Goal: Communication & Community: Participate in discussion

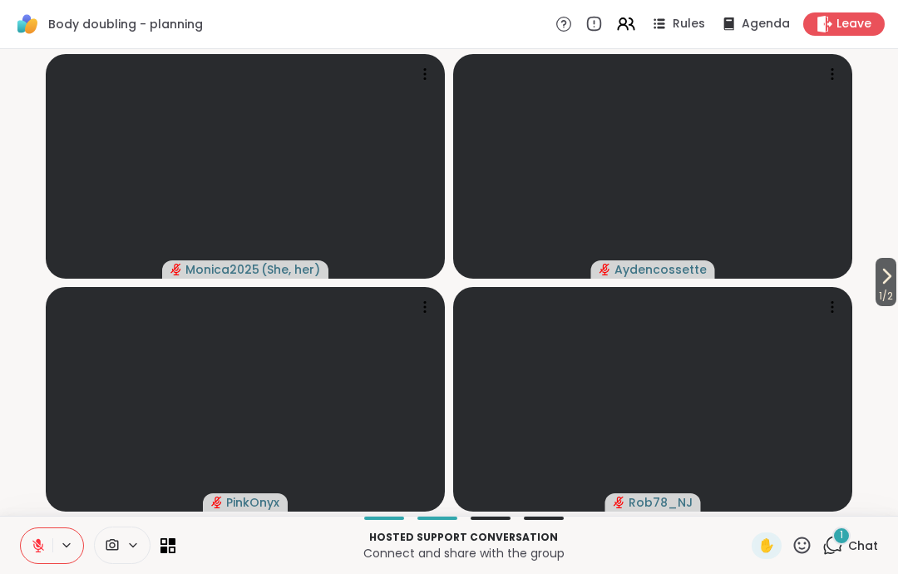
click at [876, 300] on span "1 / 2" at bounding box center [886, 296] width 21 height 20
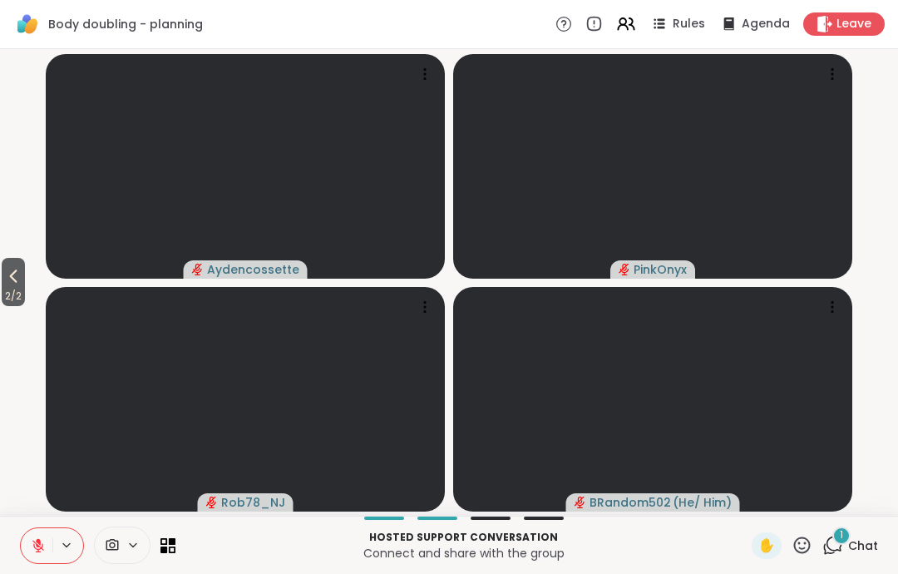
click at [3, 273] on button "2 / 2" at bounding box center [13, 282] width 23 height 48
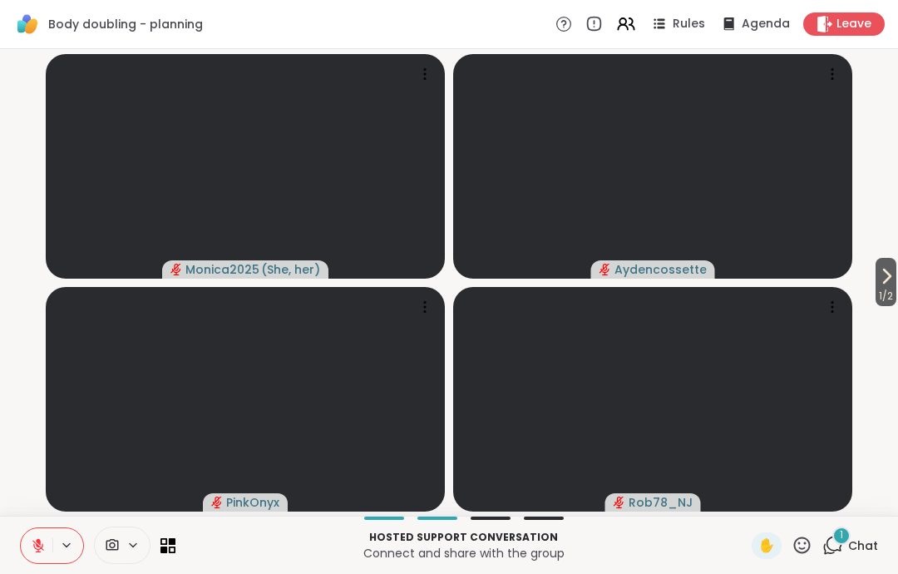
click at [850, 34] on div "Leave" at bounding box center [845, 23] width 82 height 23
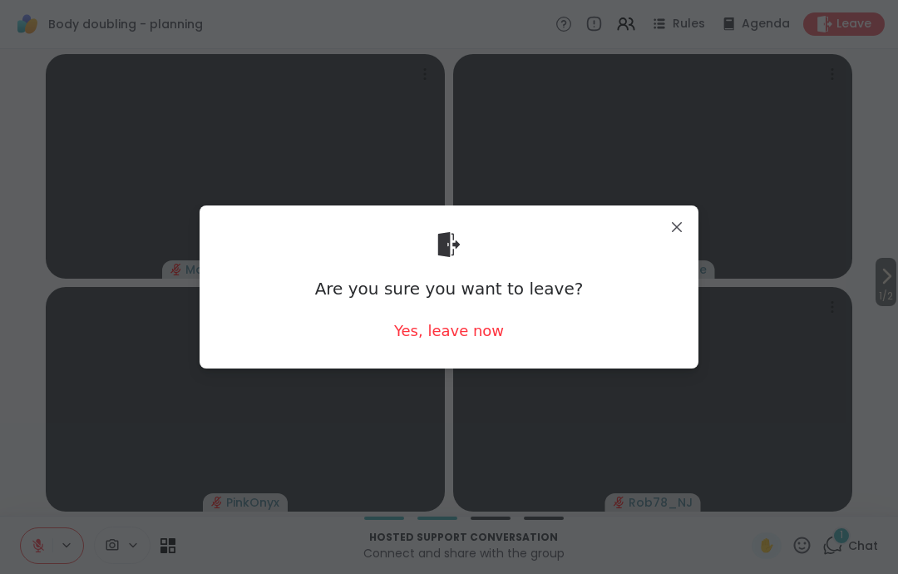
click at [488, 321] on div "Yes, leave now" at bounding box center [449, 330] width 110 height 21
click at [488, 320] on div "Yes, leave now" at bounding box center [449, 330] width 110 height 21
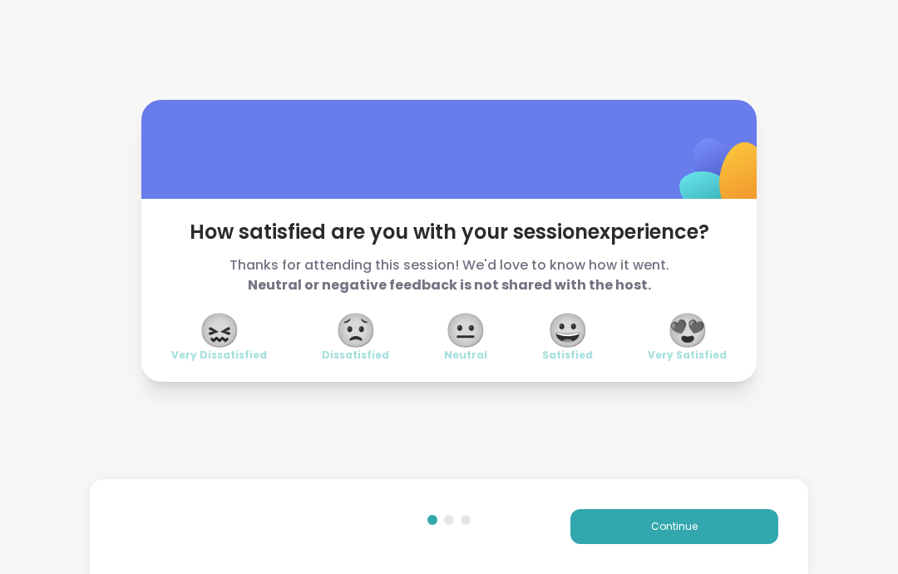
click at [601, 542] on button "Continue" at bounding box center [675, 526] width 208 height 35
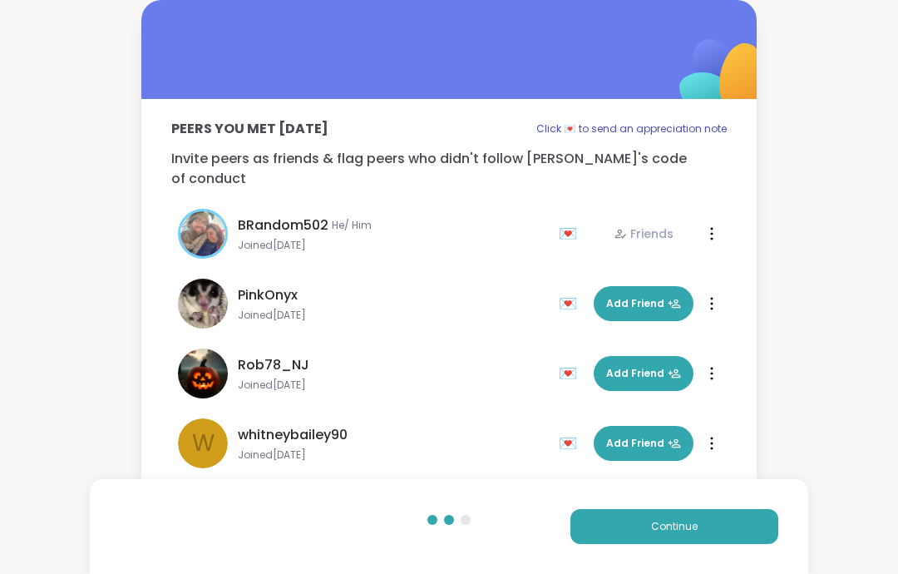
click at [606, 547] on div "Continue" at bounding box center [449, 526] width 719 height 95
click at [643, 537] on button "Continue" at bounding box center [675, 526] width 208 height 35
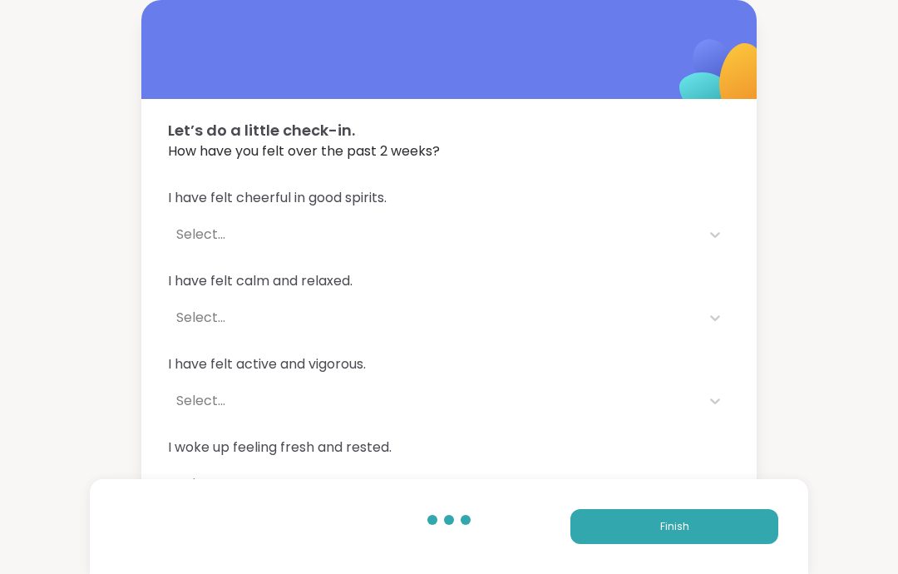
click at [685, 537] on button "Finish" at bounding box center [675, 526] width 208 height 35
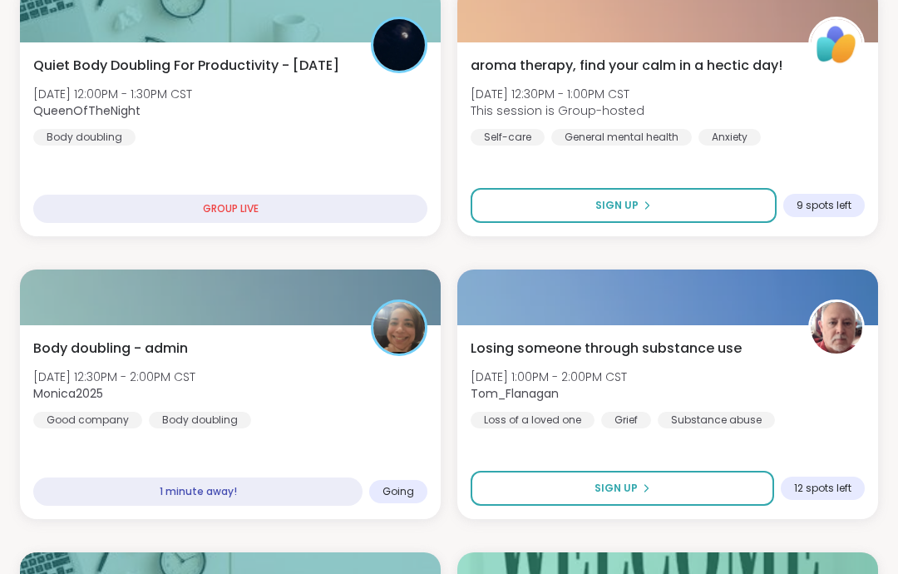
scroll to position [598, 0]
click at [319, 367] on div "Body doubling - admin [DATE] 12:30PM - 2:00PM CST Monica2025 Good company Body …" at bounding box center [230, 384] width 394 height 90
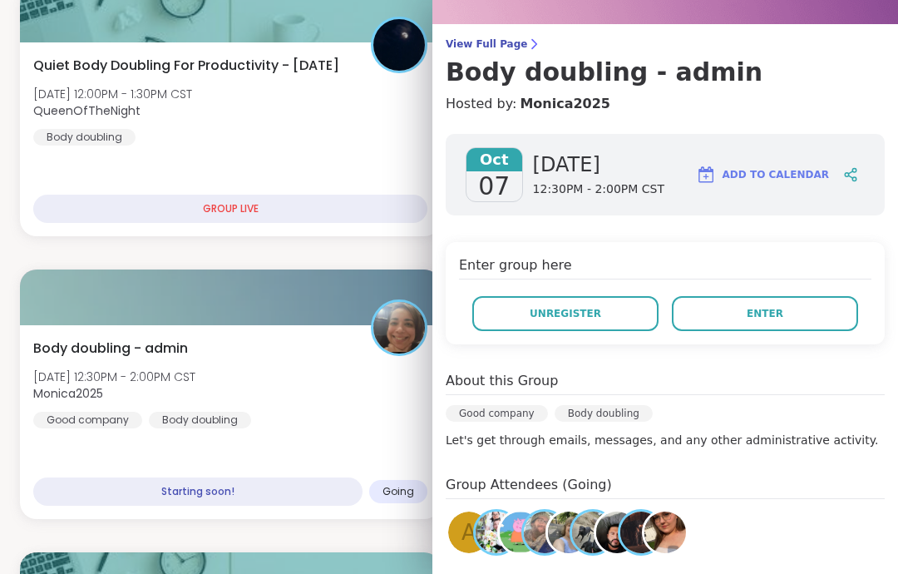
scroll to position [115, 0]
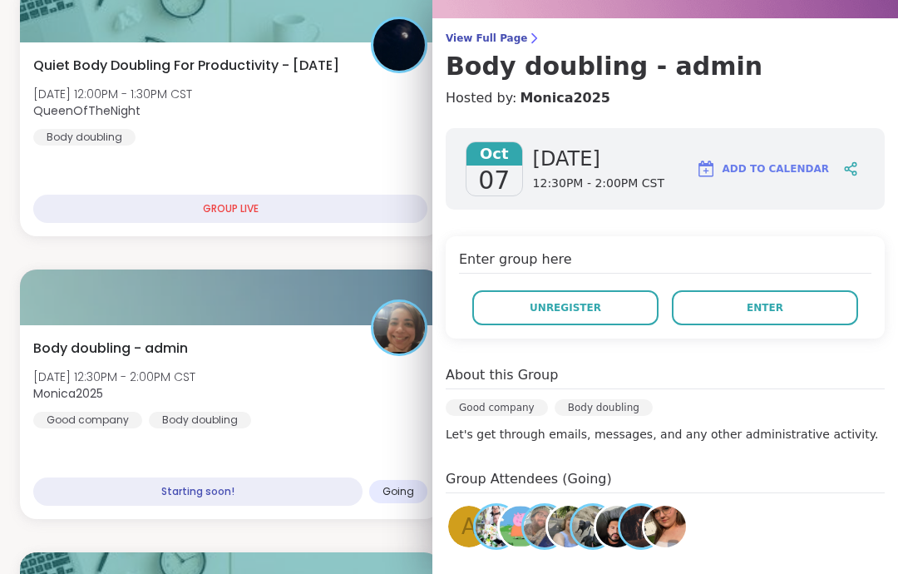
click at [813, 313] on button "Enter" at bounding box center [765, 307] width 186 height 35
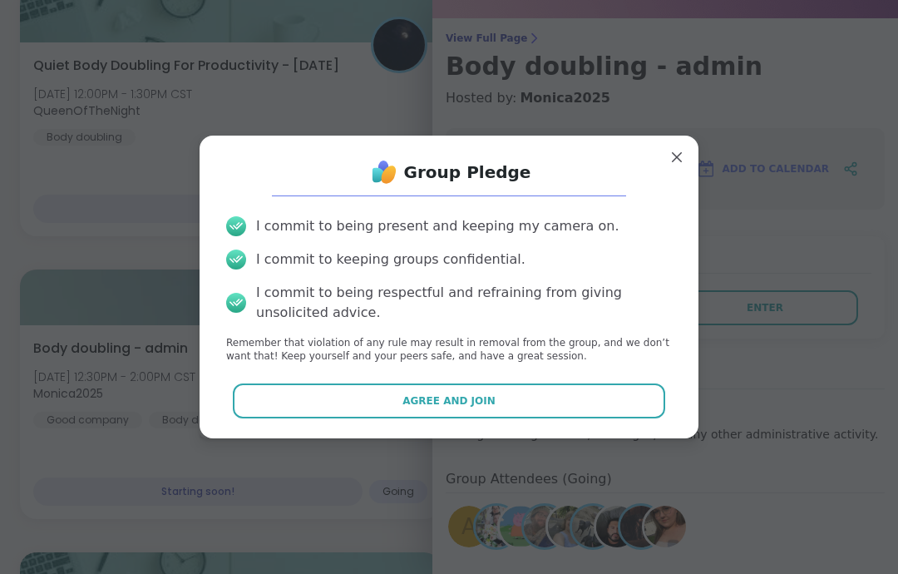
click at [653, 418] on button "Agree and Join" at bounding box center [449, 401] width 433 height 35
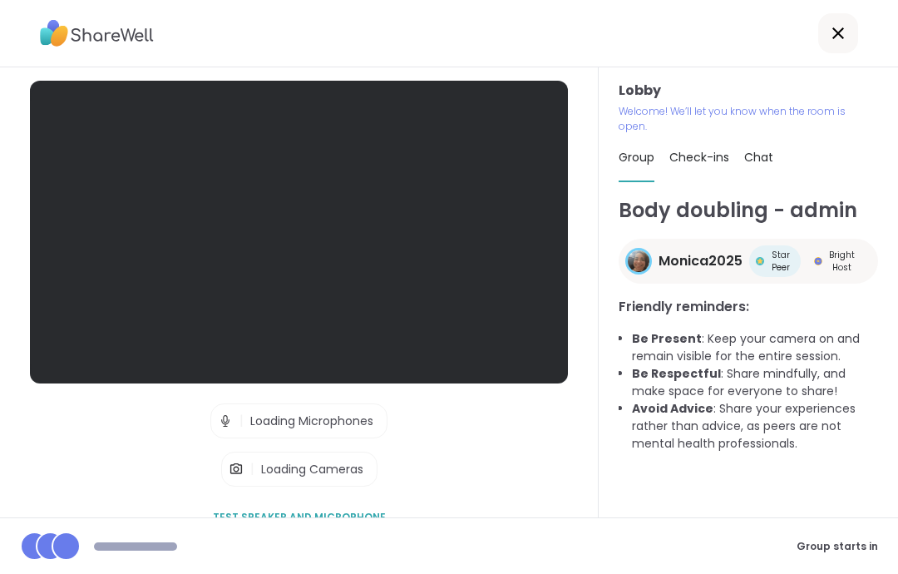
scroll to position [67, 0]
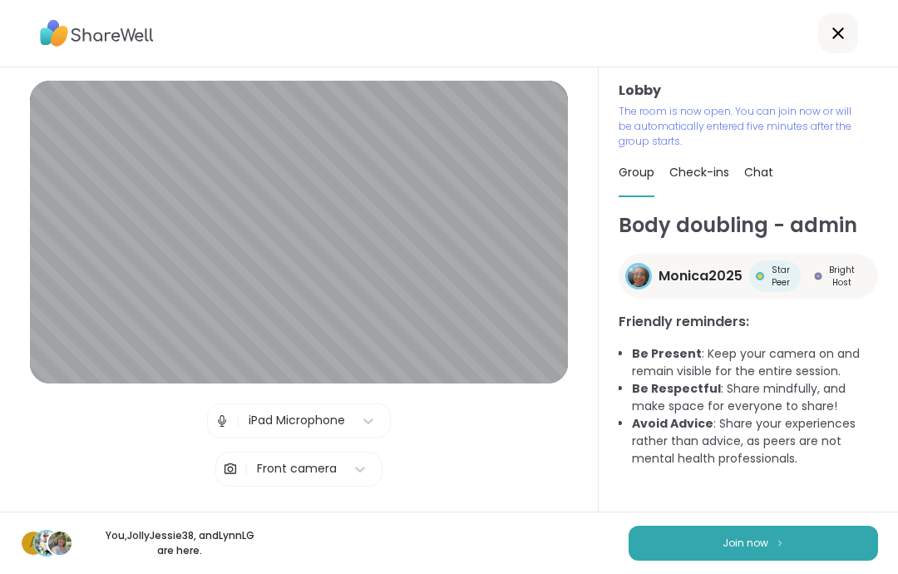
click at [846, 541] on button "Join now" at bounding box center [754, 543] width 250 height 35
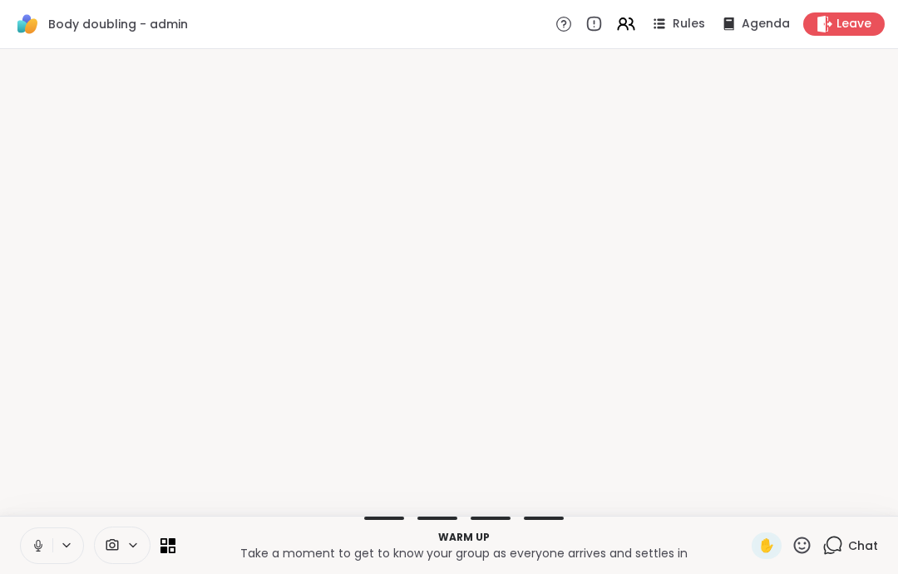
scroll to position [0, 0]
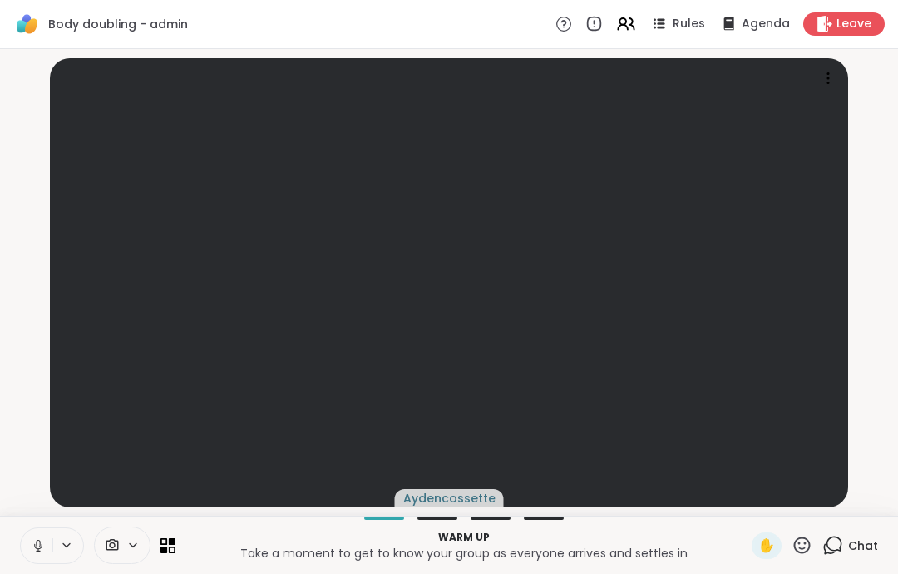
click at [29, 560] on button at bounding box center [37, 545] width 32 height 35
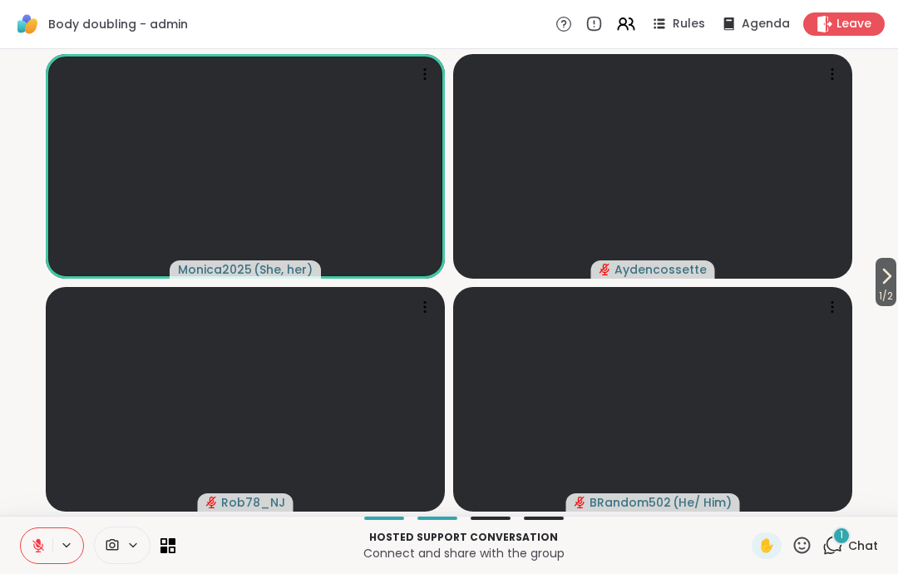
click at [24, 547] on button at bounding box center [37, 545] width 32 height 35
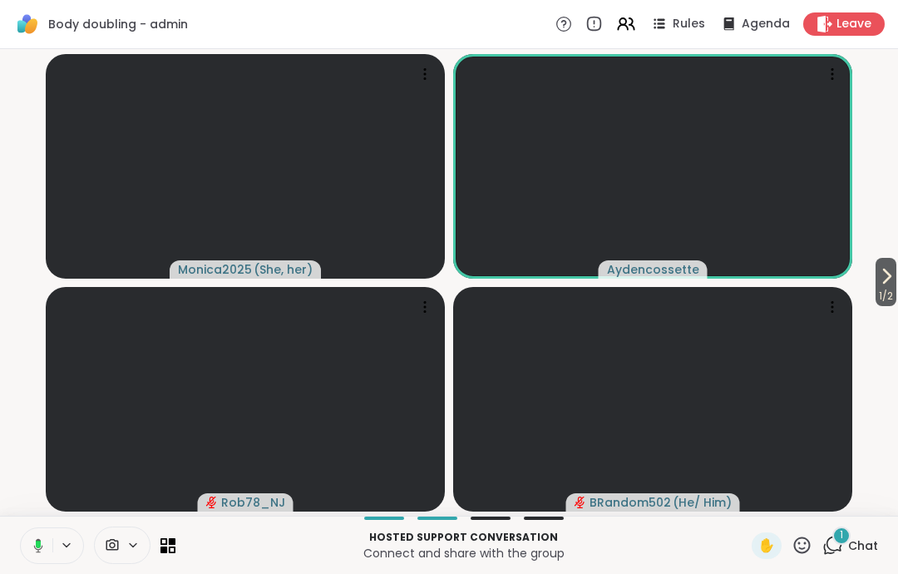
click at [19, 566] on div "Hosted support conversation Connect and share with the group ✋ 1 Chat" at bounding box center [449, 545] width 898 height 58
click at [36, 547] on icon at bounding box center [38, 545] width 8 height 5
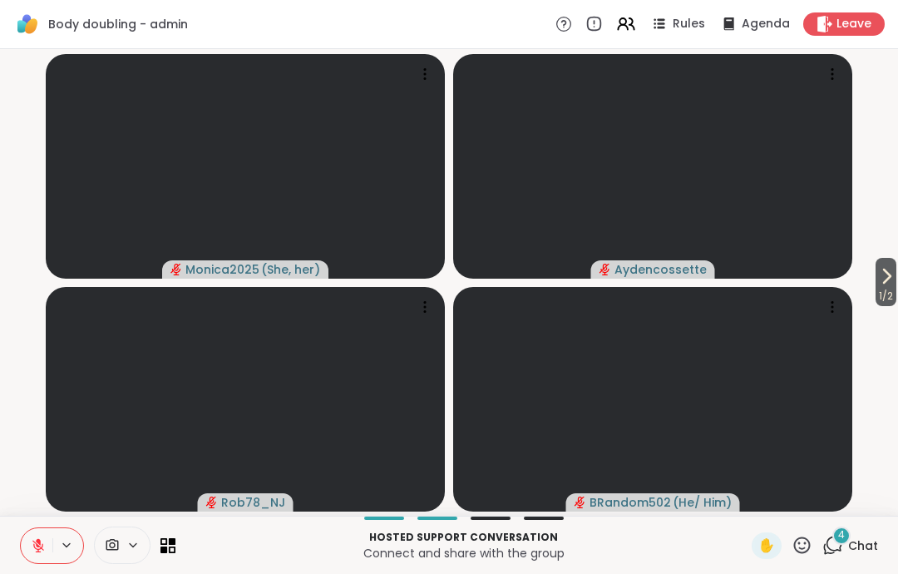
click at [839, 32] on span "Leave" at bounding box center [854, 24] width 35 height 17
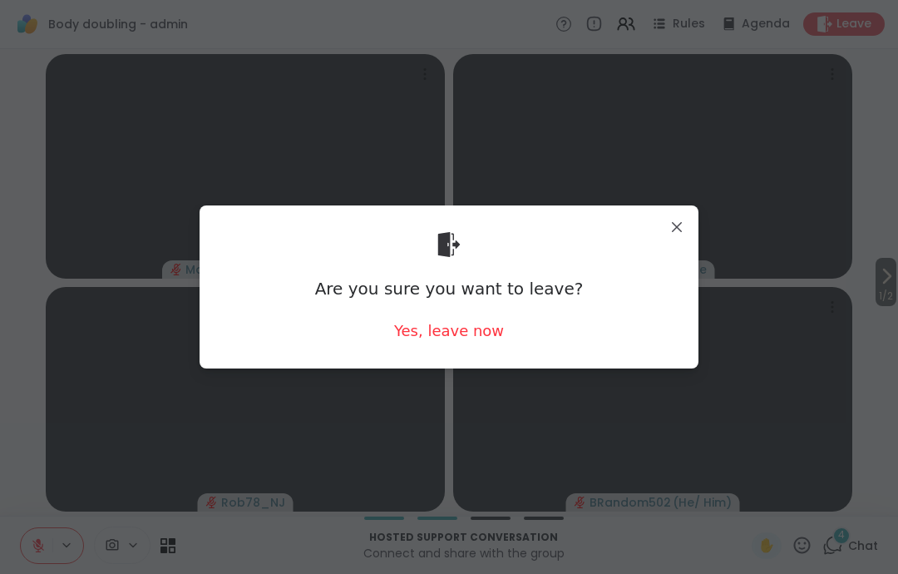
click at [478, 334] on div "Yes, leave now" at bounding box center [449, 330] width 110 height 21
